Goal: Find specific page/section: Find specific page/section

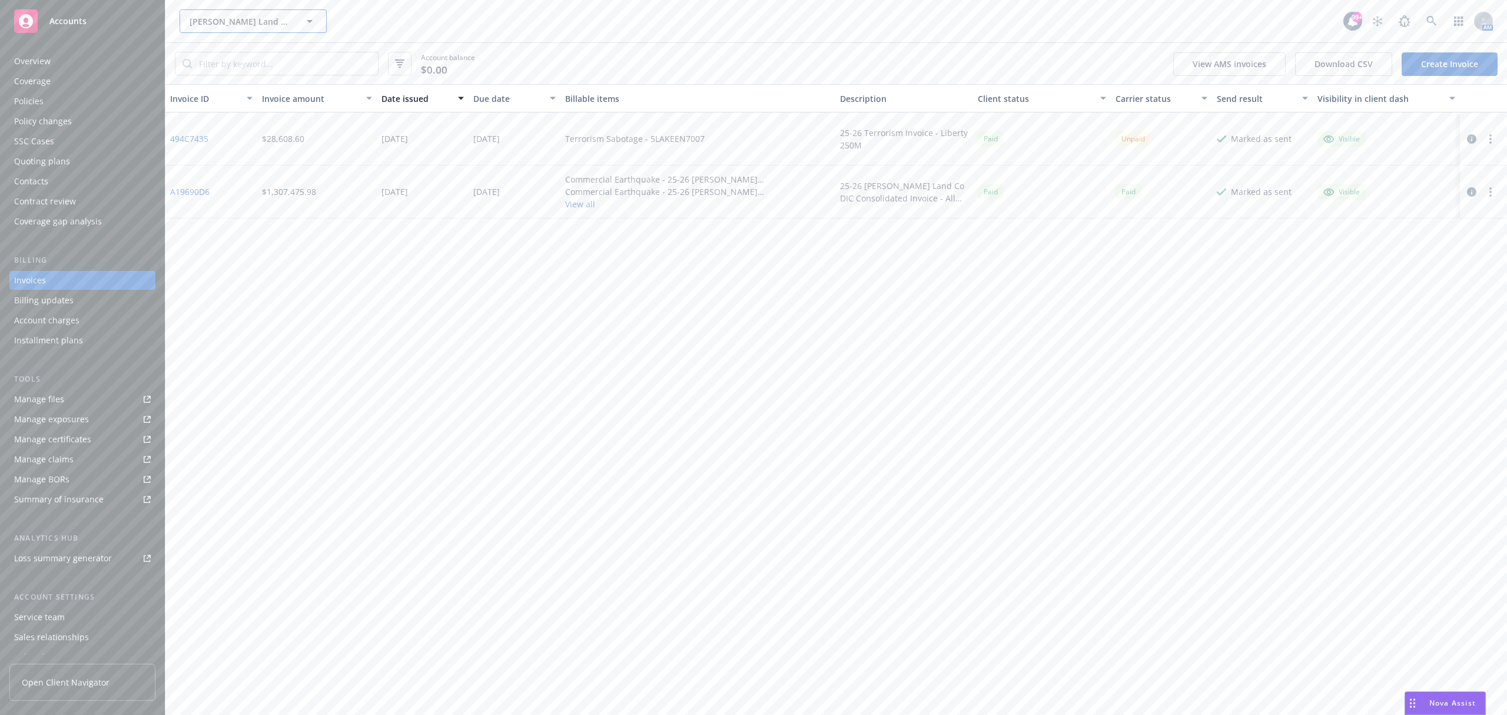
click at [214, 29] on button "[PERSON_NAME] Land Company" at bounding box center [253, 21] width 147 height 24
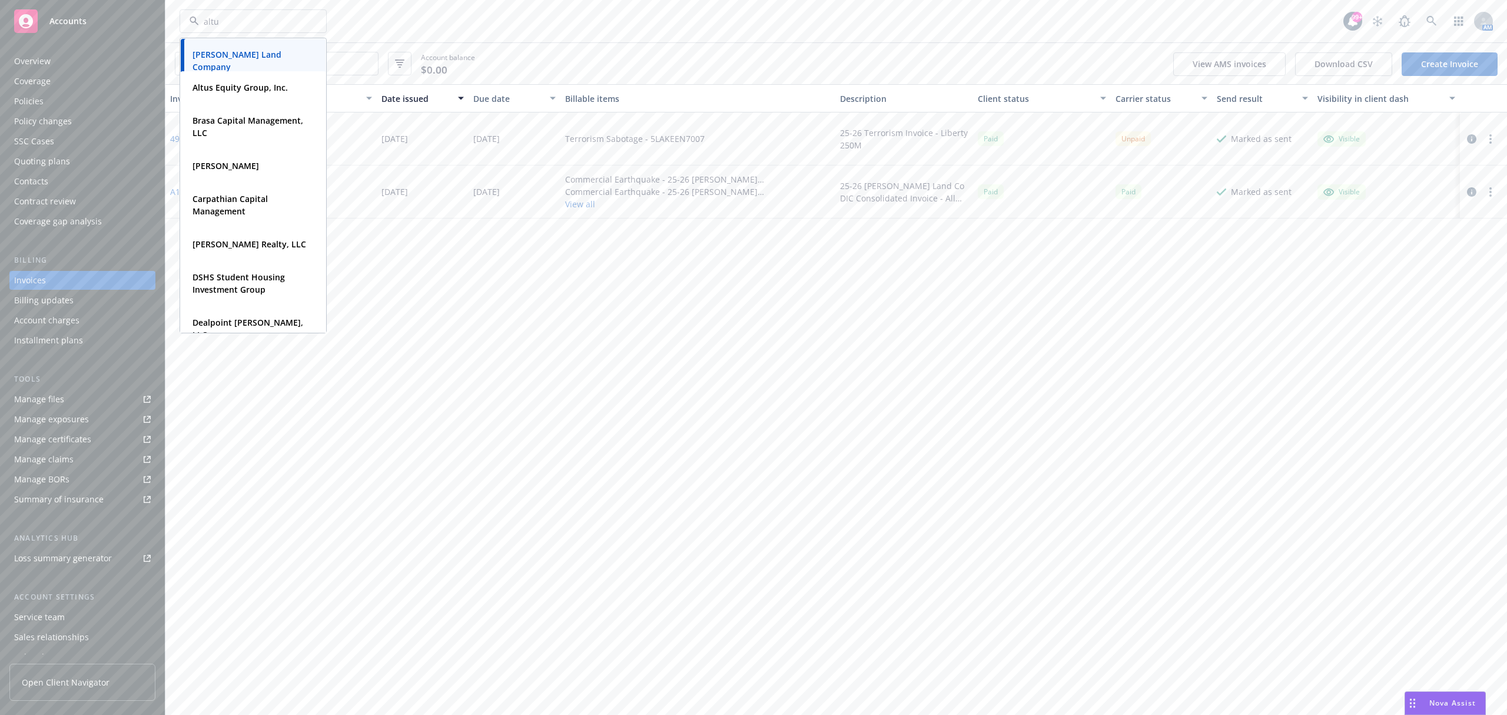
type input "altus"
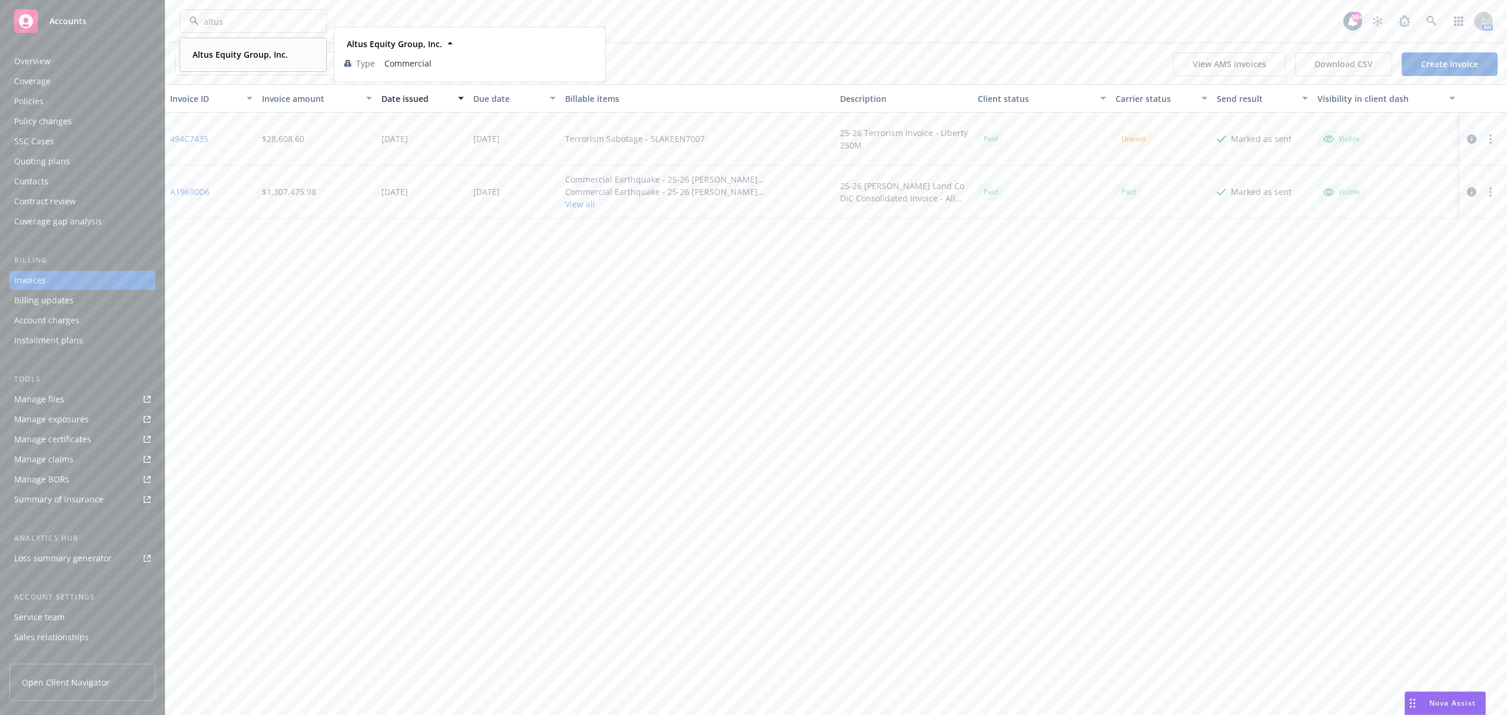
click at [257, 55] on strong "Altus Equity Group, Inc." at bounding box center [239, 54] width 95 height 11
drag, startPoint x: 61, startPoint y: 97, endPoint x: 205, endPoint y: 84, distance: 144.2
click at [61, 97] on div "Policies" at bounding box center [82, 101] width 137 height 19
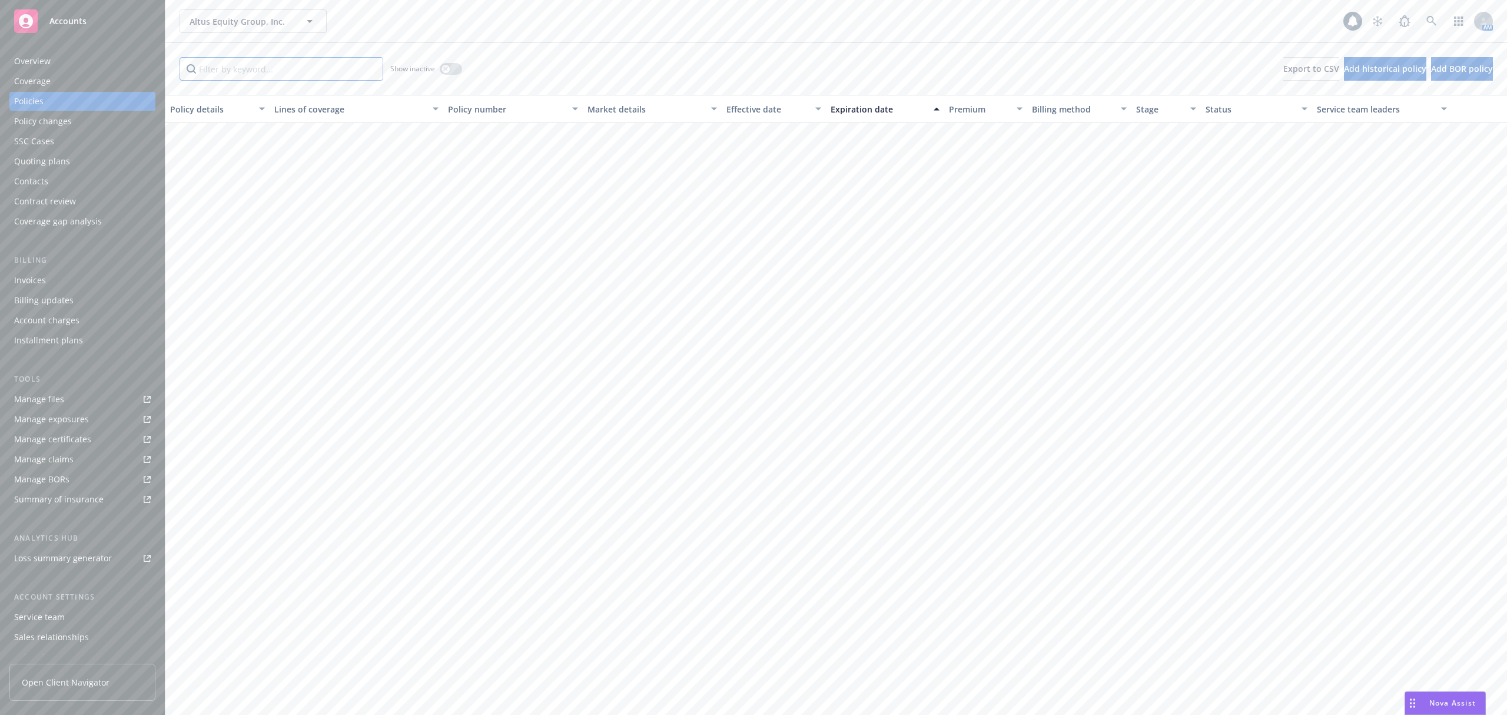
click at [251, 69] on input "Filter by keyword..." at bounding box center [282, 69] width 204 height 24
type input "IXG"
